Goal: Task Accomplishment & Management: Use online tool/utility

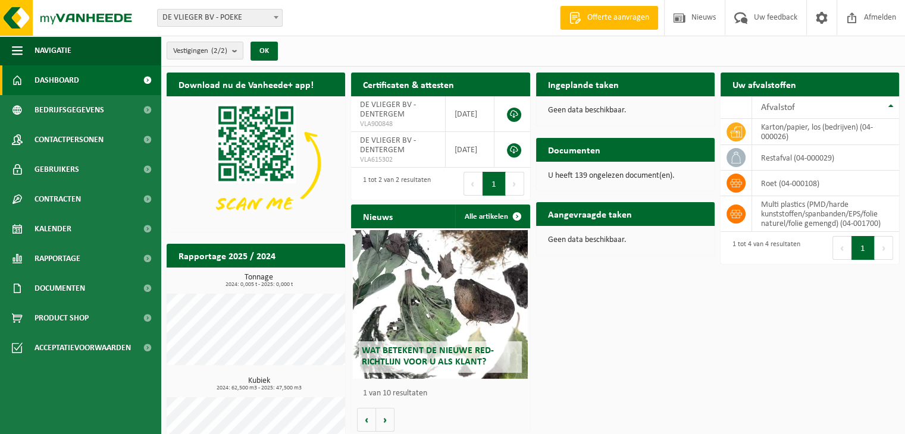
click at [585, 210] on h2 "Aangevraagde taken" at bounding box center [590, 213] width 108 height 23
click at [589, 243] on p "Geen data beschikbaar." at bounding box center [625, 240] width 155 height 8
click at [55, 114] on span "Bedrijfsgegevens" at bounding box center [70, 110] width 70 height 30
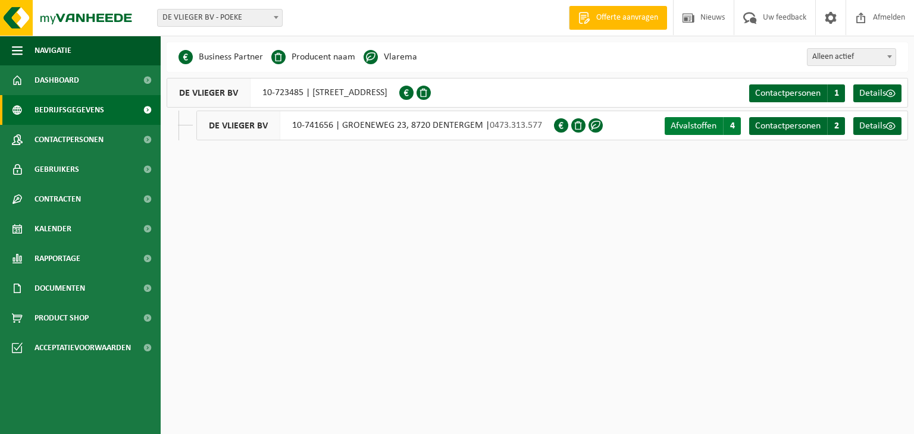
click at [696, 122] on span "Afvalstoffen" at bounding box center [694, 126] width 46 height 10
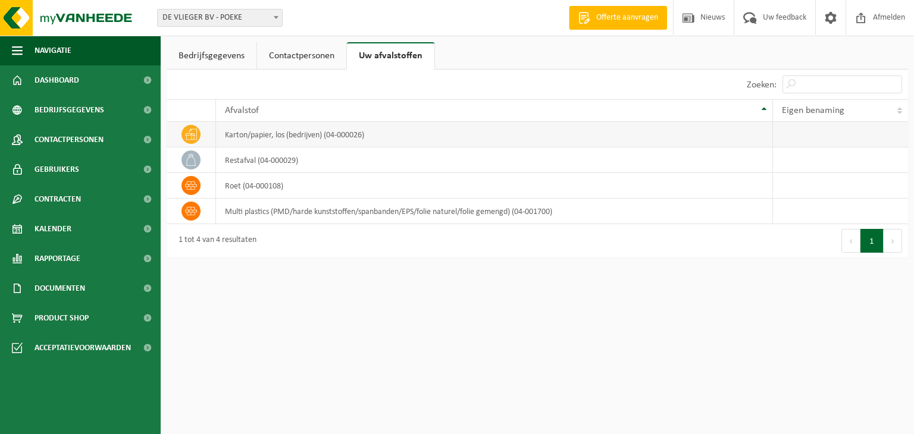
click at [258, 137] on td "karton/papier, los (bedrijven) (04-000026)" at bounding box center [494, 135] width 556 height 26
click at [86, 113] on span "Bedrijfsgegevens" at bounding box center [70, 110] width 70 height 30
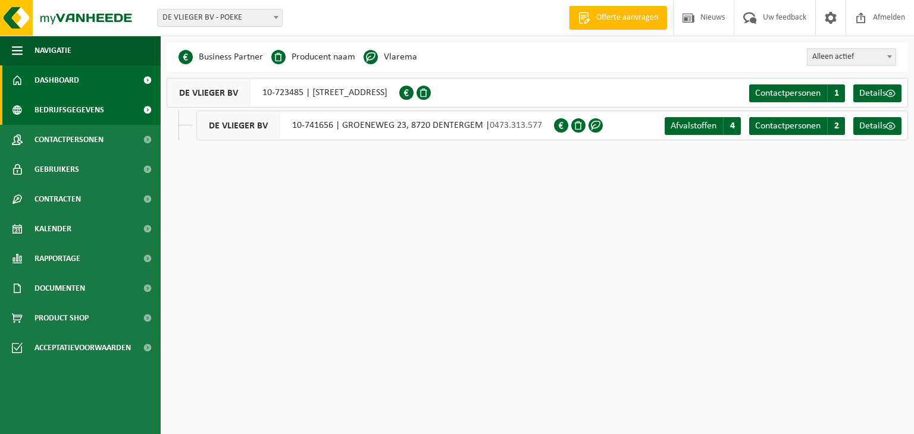
click at [78, 79] on span "Dashboard" at bounding box center [57, 80] width 45 height 30
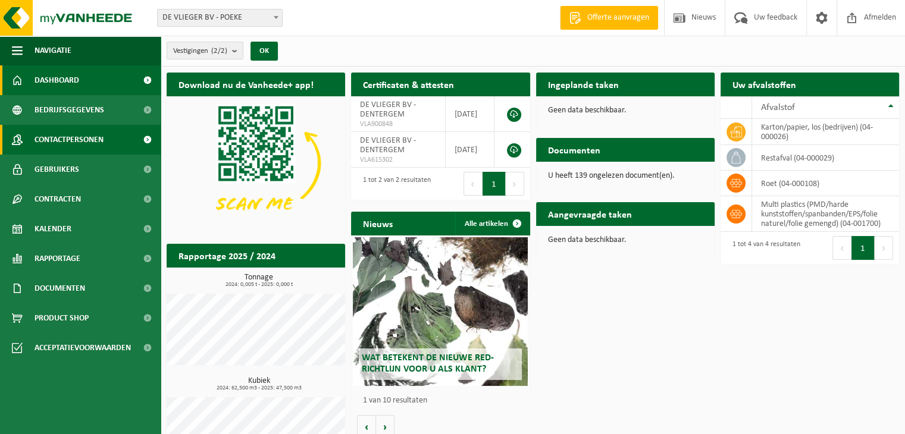
click at [61, 137] on span "Contactpersonen" at bounding box center [69, 140] width 69 height 30
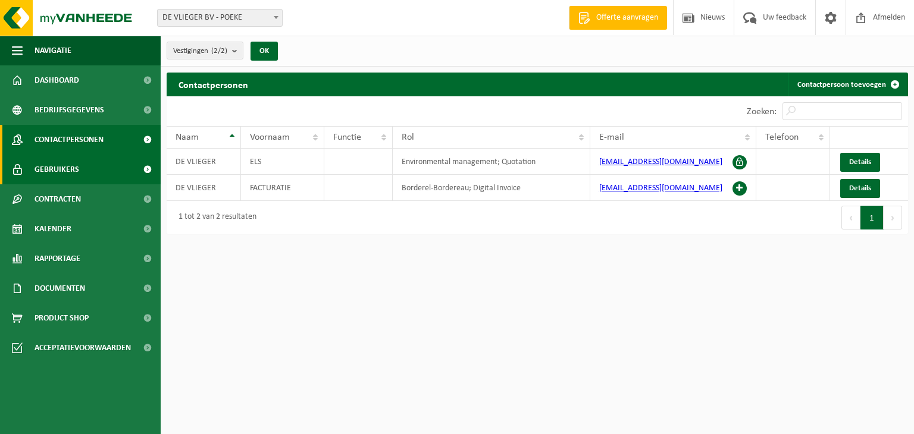
click at [67, 179] on span "Gebruikers" at bounding box center [57, 170] width 45 height 30
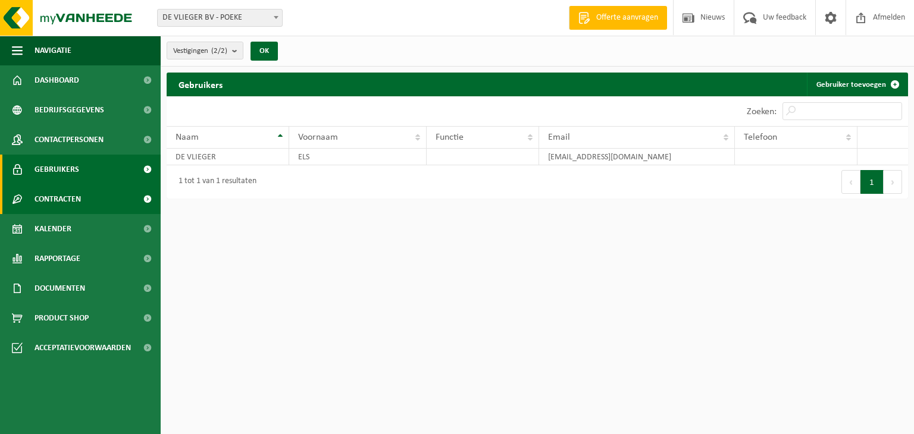
click at [66, 198] on span "Contracten" at bounding box center [58, 199] width 46 height 30
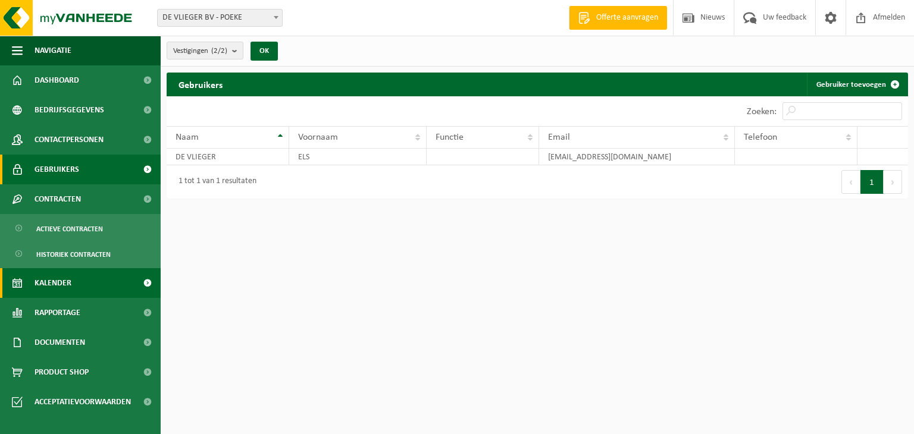
click at [64, 287] on span "Kalender" at bounding box center [53, 283] width 37 height 30
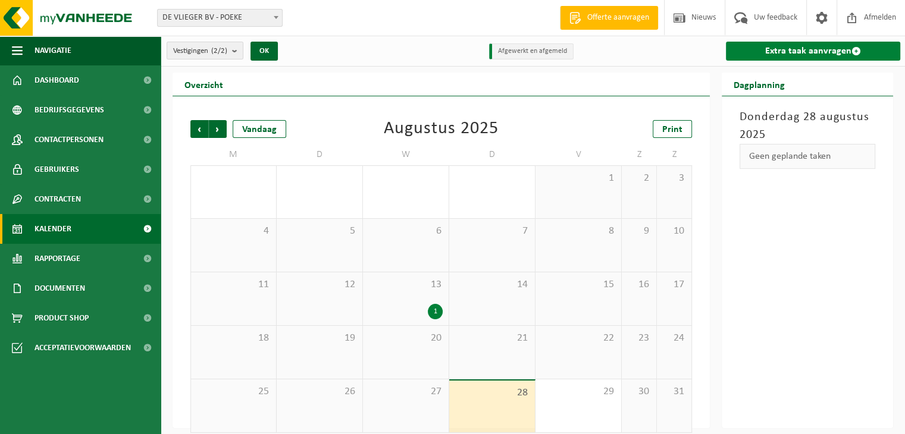
click at [795, 51] on link "Extra taak aanvragen" at bounding box center [813, 51] width 174 height 19
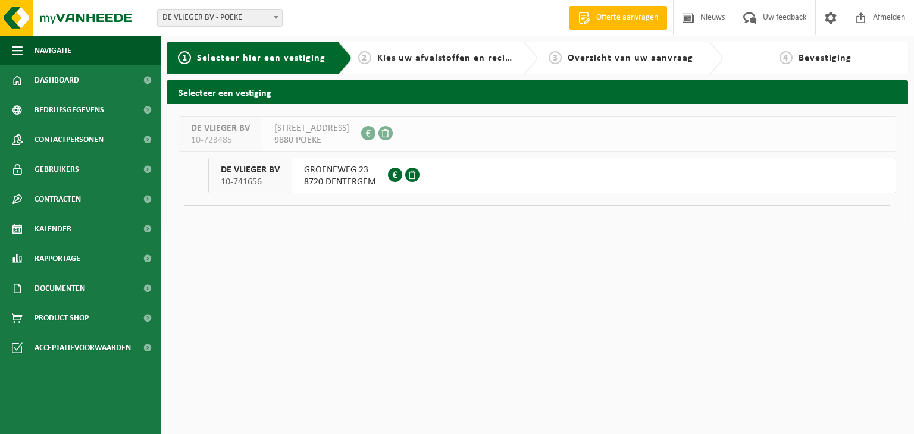
click at [326, 176] on span "8720 DENTERGEM" at bounding box center [340, 182] width 72 height 12
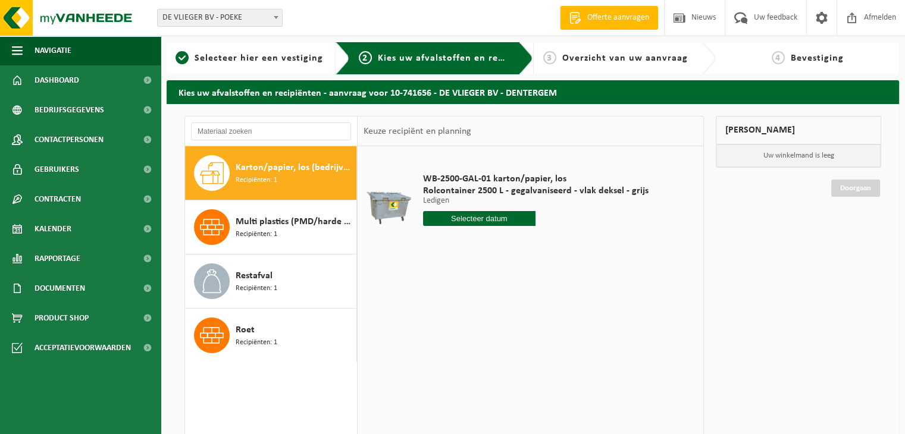
click at [284, 172] on span "Karton/papier, los (bedrijven)" at bounding box center [295, 168] width 118 height 14
click at [458, 224] on input "text" at bounding box center [479, 218] width 113 height 15
click at [518, 322] on div "28 29 30 31 1 2 3 4 5 6 7 8 9 10 11 12 13 14 15 16 17 18 19 20 21 22 23 24 25 2…" at bounding box center [496, 324] width 146 height 95
click at [660, 337] on div "WB-2500-GAL-01 karton/papier, los Rolcontainer 2500 L - gegalvaniseerd - vlak d…" at bounding box center [531, 324] width 346 height 357
click at [457, 220] on input "text" at bounding box center [479, 218] width 113 height 15
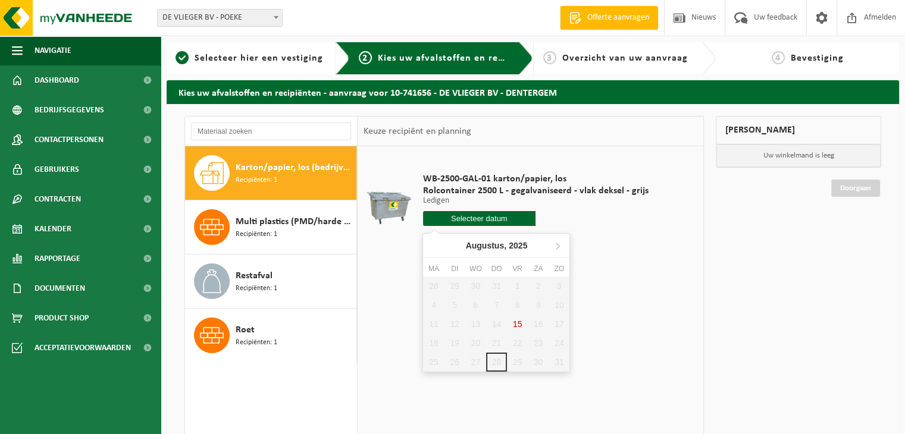
click at [496, 363] on div "28 29 30 31 1 2 3 4 5 6 7 8 9 10 11 12 13 14 15 16 17 18 19 20 21 22 23 24 25 2…" at bounding box center [496, 324] width 146 height 95
click at [510, 368] on div "28 29 30 31 1 2 3 4 5 6 7 8 9 10 11 12 13 14 15 16 17 18 19 20 21 22 23 24 25 2…" at bounding box center [496, 324] width 146 height 95
drag, startPoint x: 514, startPoint y: 364, endPoint x: 521, endPoint y: 350, distance: 16.0
click at [516, 358] on div "28 29 30 31 1 2 3 4 5 6 7 8 9 10 11 12 13 14 15 16 17 18 19 20 21 22 23 24 25 2…" at bounding box center [496, 324] width 146 height 95
click at [558, 242] on icon at bounding box center [557, 245] width 19 height 19
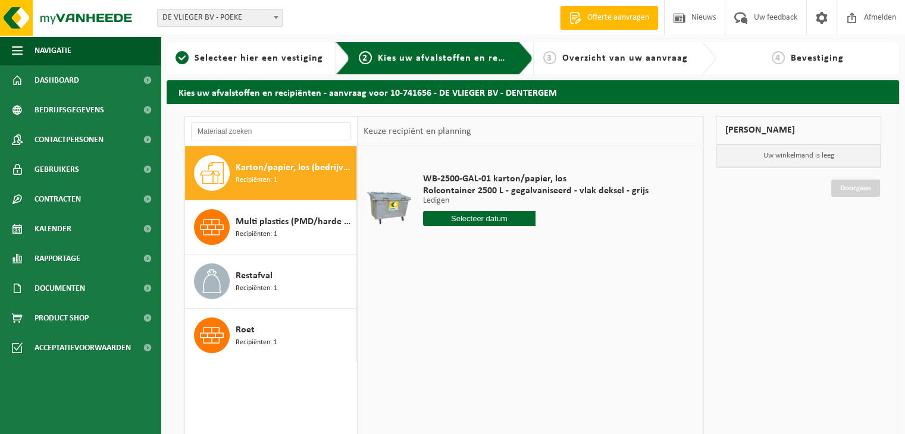
click at [653, 217] on td "WB-2500-GAL-01 karton/papier, los Rolcontainer 2500 L - gegalvaniseerd - vlak d…" at bounding box center [556, 202] width 284 height 101
